Goal: Book appointment/travel/reservation

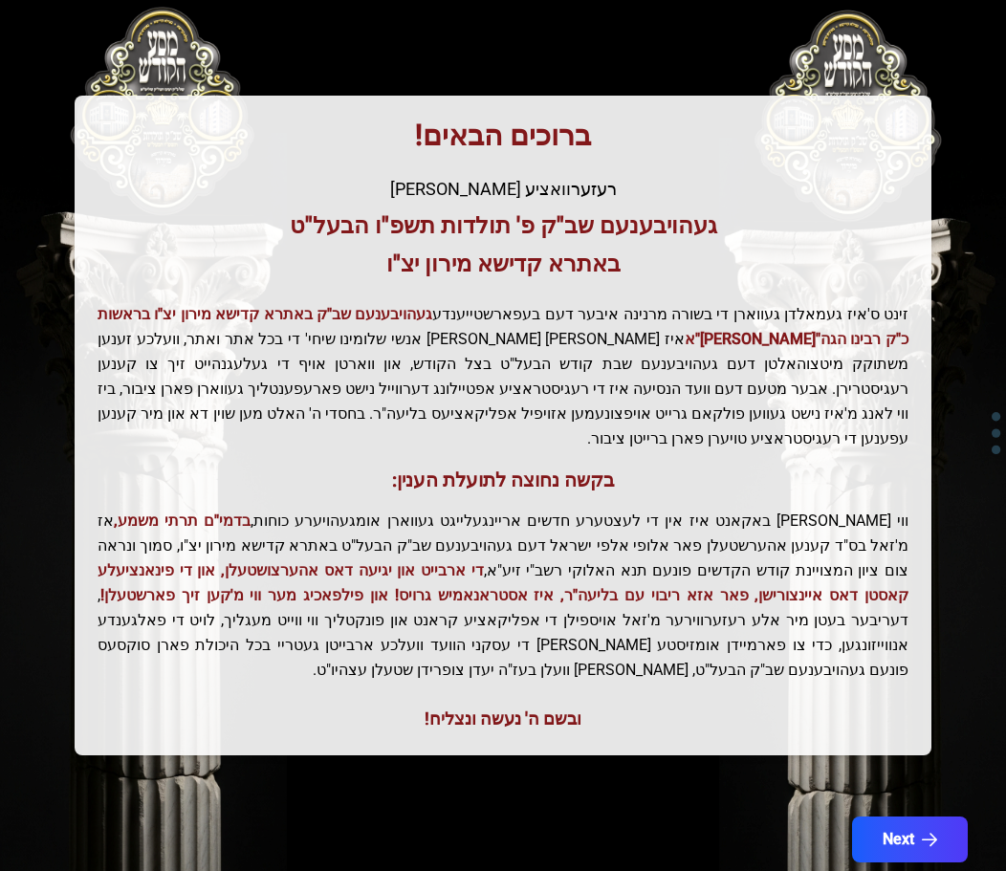
scroll to position [236, 0]
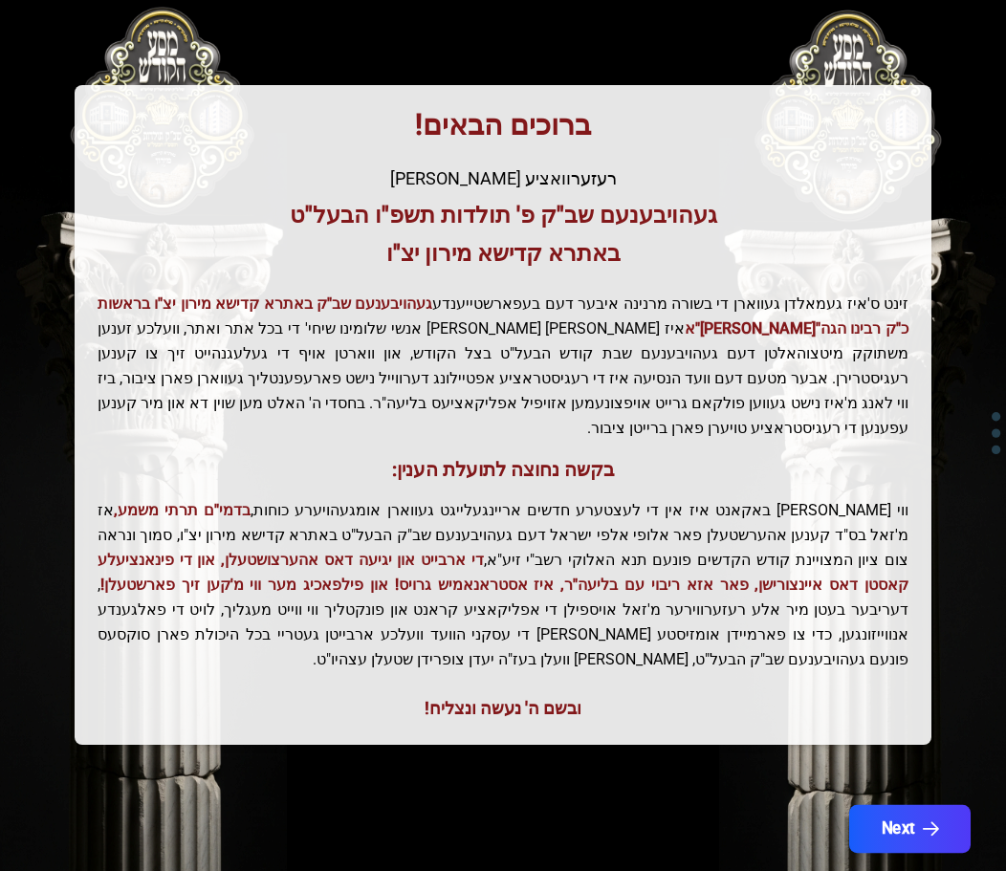
click at [913, 805] on button "Next" at bounding box center [909, 829] width 121 height 48
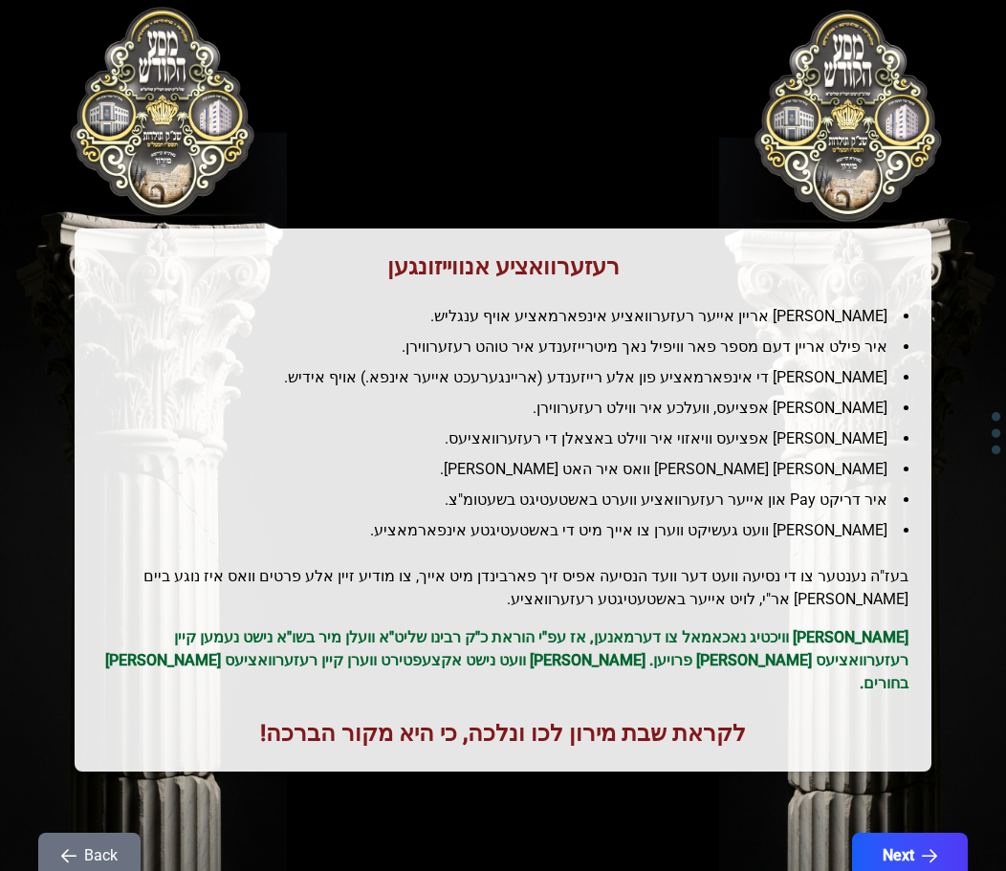
scroll to position [0, 0]
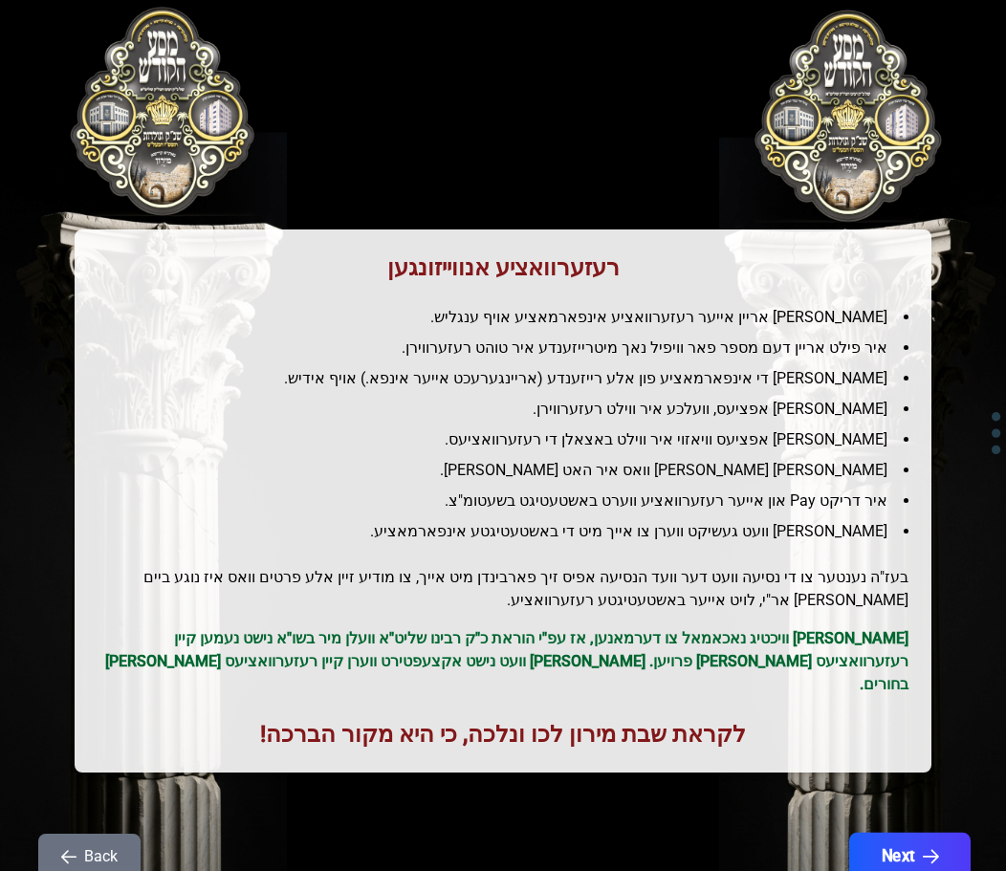
click at [911, 836] on button "Next" at bounding box center [909, 857] width 121 height 48
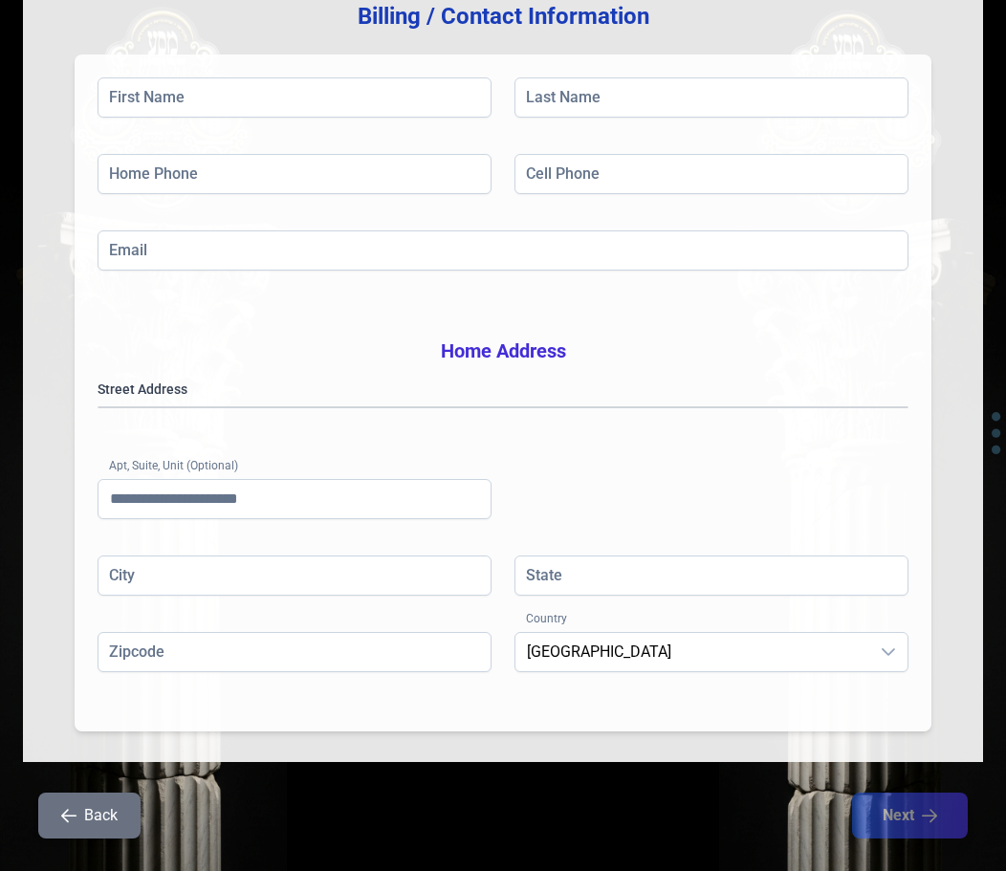
scroll to position [313, 0]
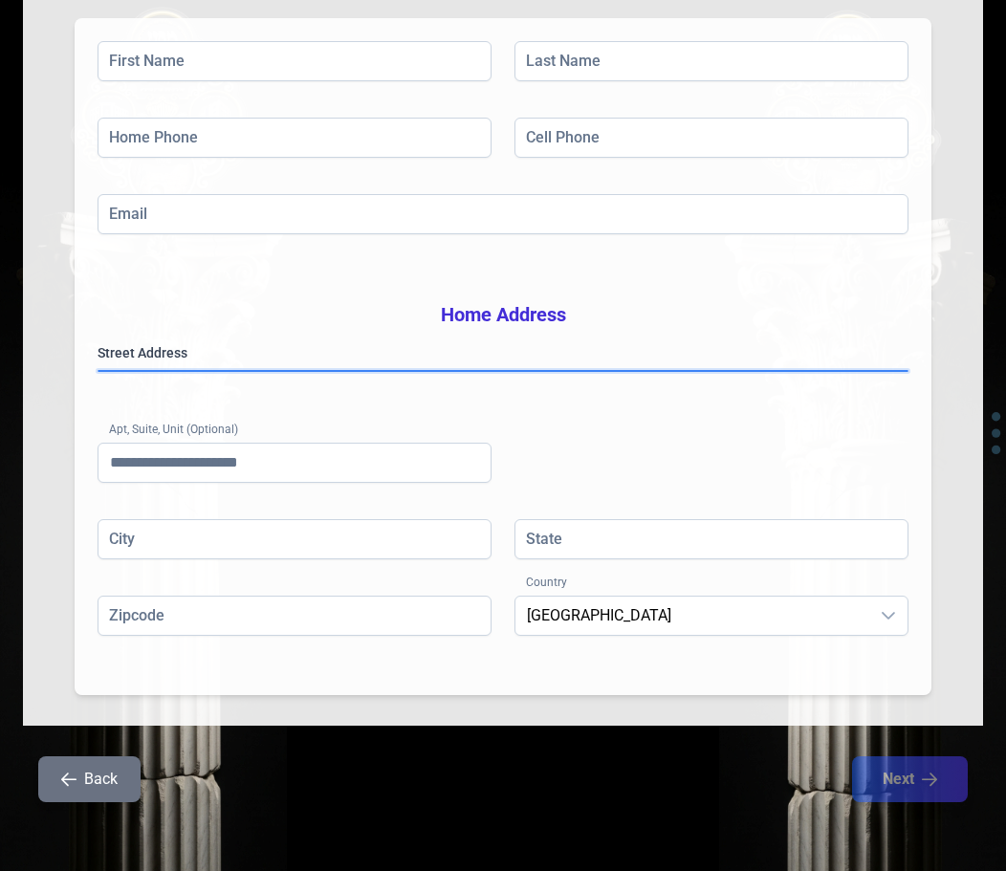
click at [98, 371] on gmp-place-autocomplete at bounding box center [98, 371] width 0 height 0
